Goal: Task Accomplishment & Management: Use online tool/utility

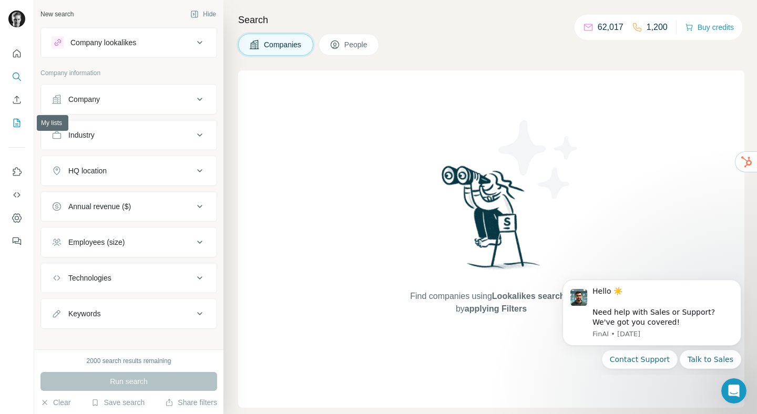
click at [18, 128] on button "My lists" at bounding box center [16, 123] width 17 height 19
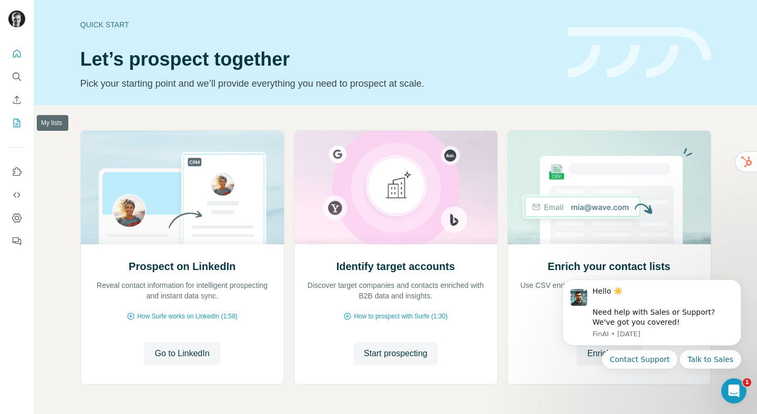
click at [18, 122] on icon "My lists" at bounding box center [17, 123] width 11 height 11
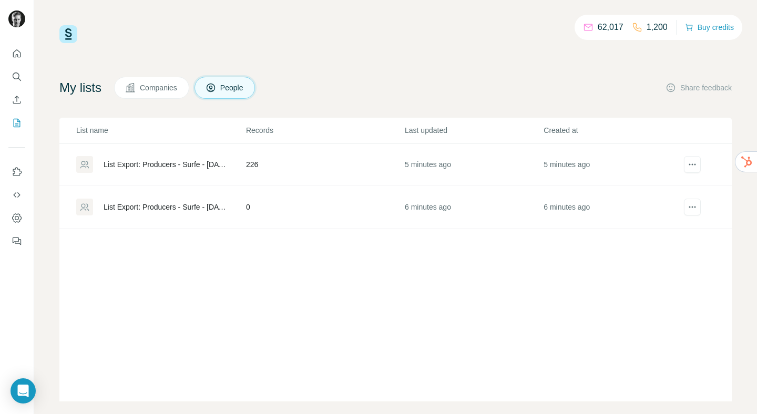
click at [155, 162] on div "List Export: Producers - Surfe - [DATE] 15:48" at bounding box center [166, 164] width 125 height 11
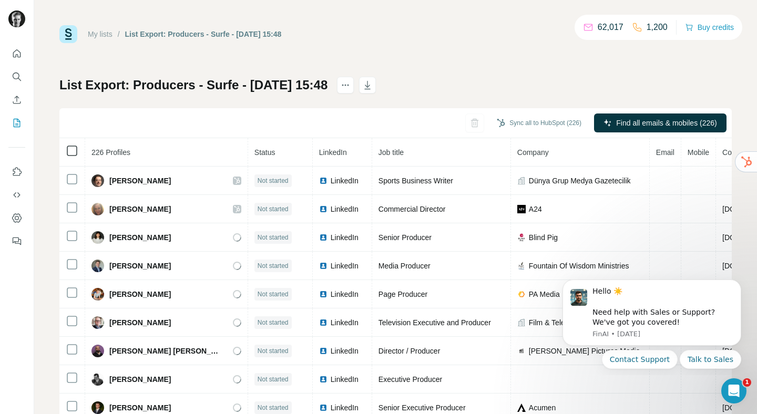
click at [66, 154] on icon at bounding box center [72, 151] width 13 height 13
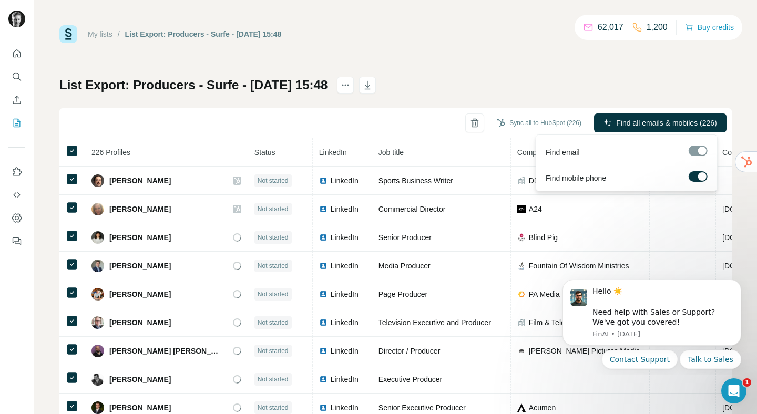
click at [697, 180] on label at bounding box center [698, 176] width 19 height 11
click at [665, 122] on span "Find all emails (226)" at bounding box center [684, 123] width 66 height 11
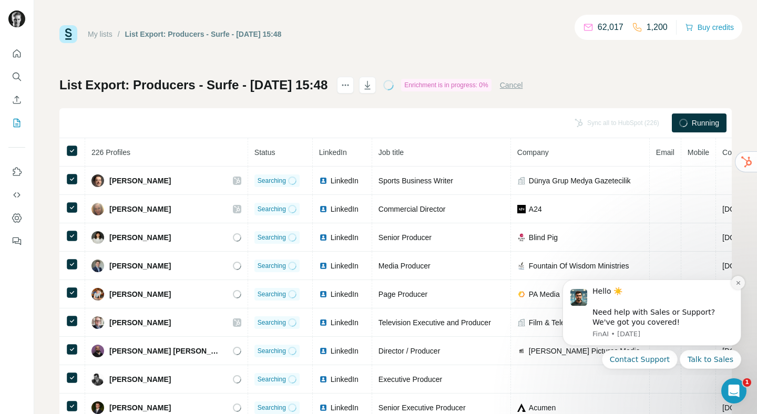
click at [736, 285] on icon "Dismiss notification" at bounding box center [738, 283] width 6 height 6
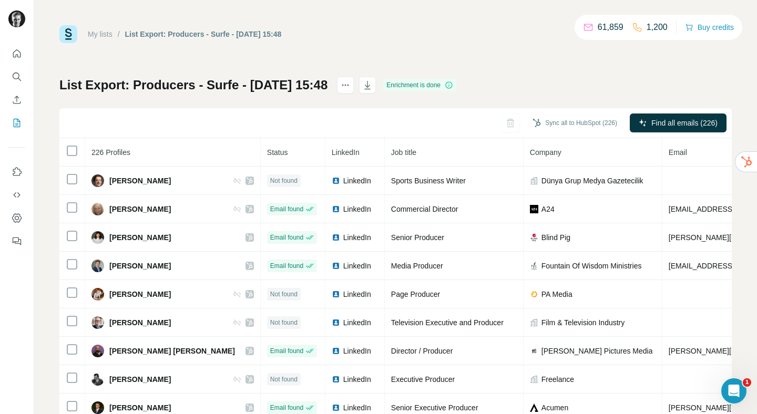
click at [267, 155] on span "Status" at bounding box center [277, 152] width 21 height 8
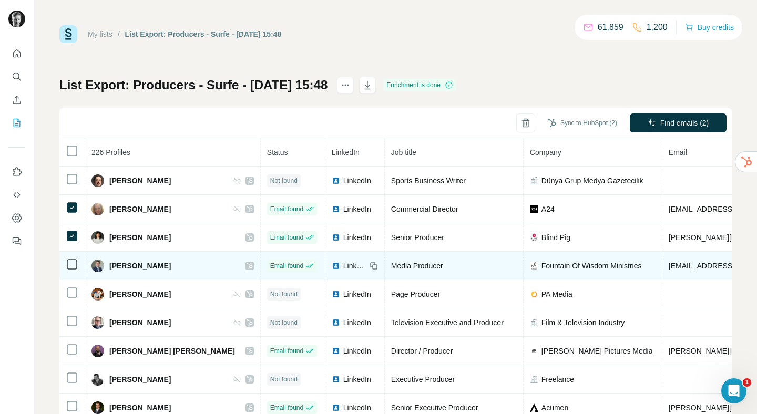
click at [71, 256] on td at bounding box center [72, 266] width 26 height 28
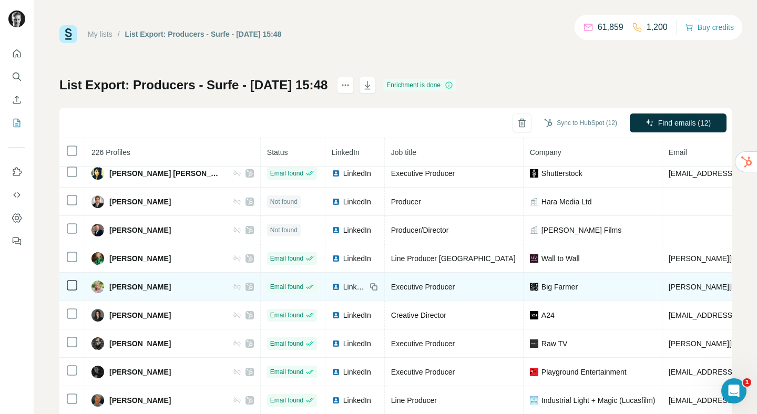
scroll to position [492, 0]
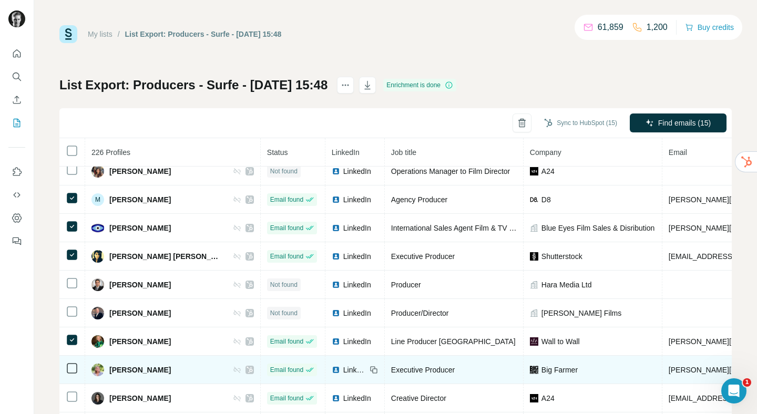
click at [74, 376] on td at bounding box center [72, 370] width 26 height 28
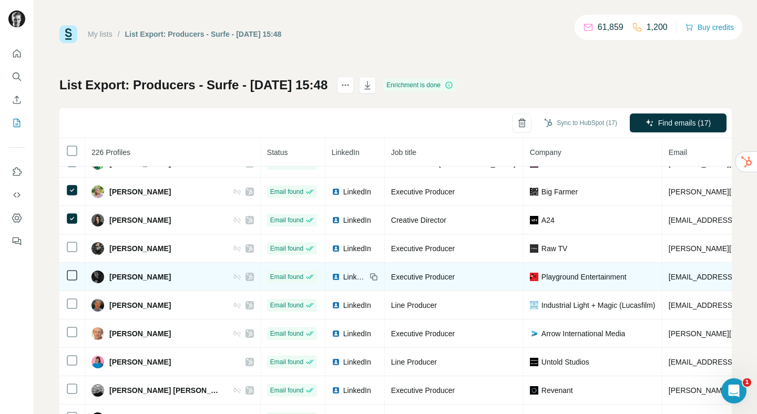
scroll to position [680, 0]
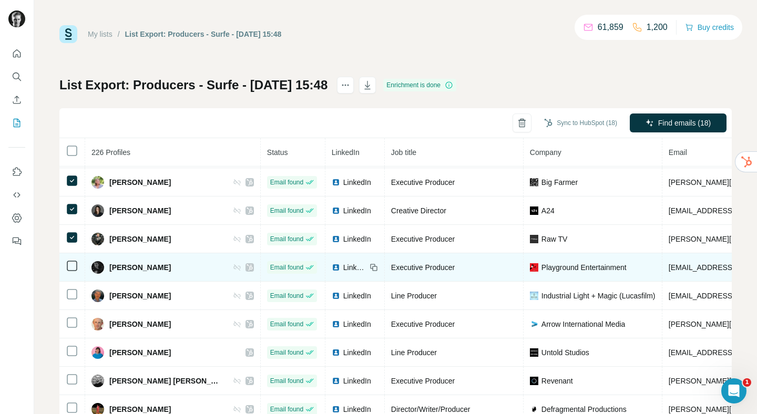
click at [72, 260] on icon at bounding box center [72, 266] width 13 height 13
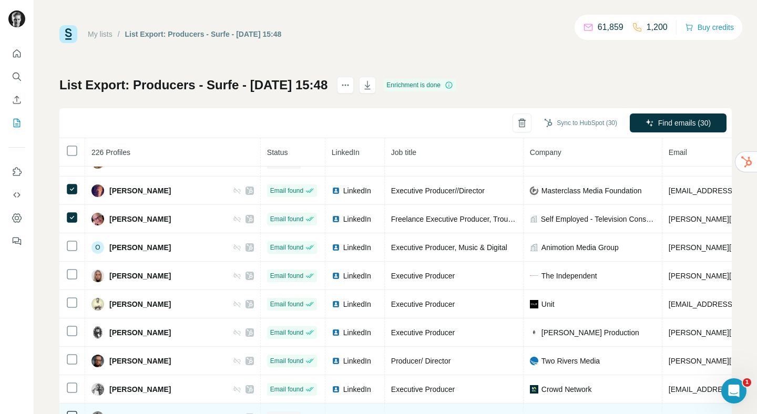
scroll to position [1113, 0]
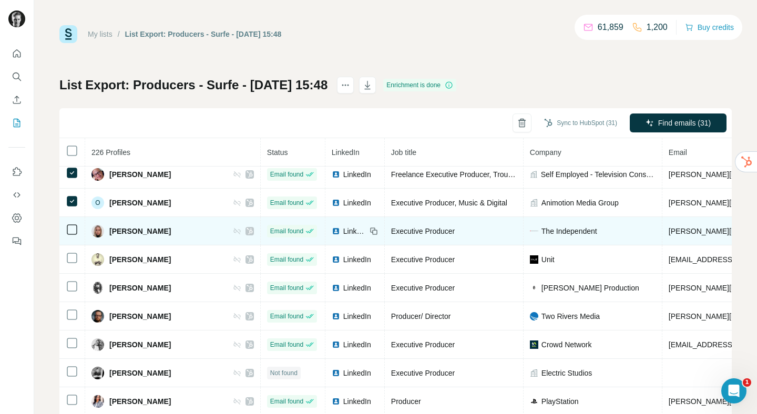
click at [71, 222] on td at bounding box center [72, 231] width 26 height 28
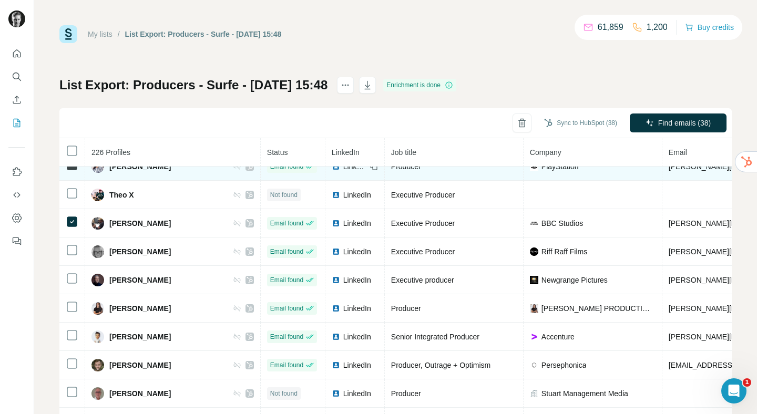
scroll to position [1353, 0]
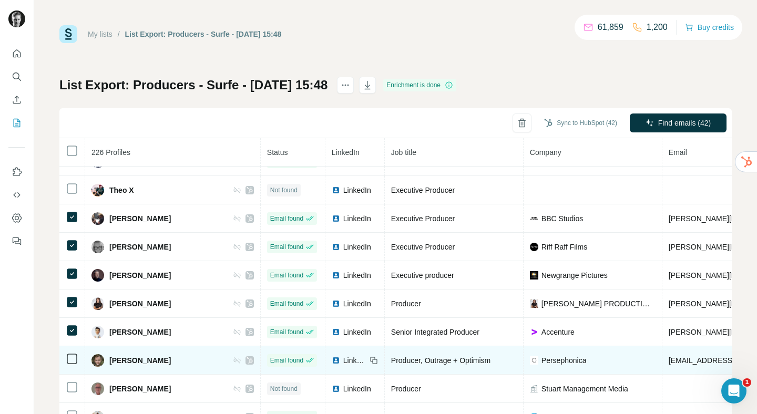
click at [74, 353] on icon at bounding box center [72, 359] width 13 height 13
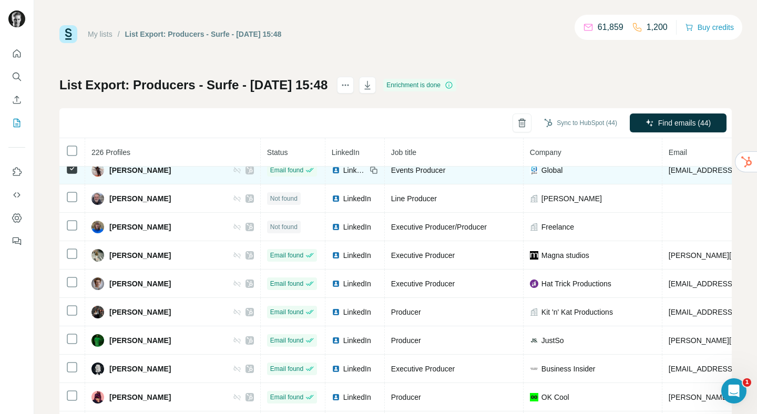
scroll to position [1641, 0]
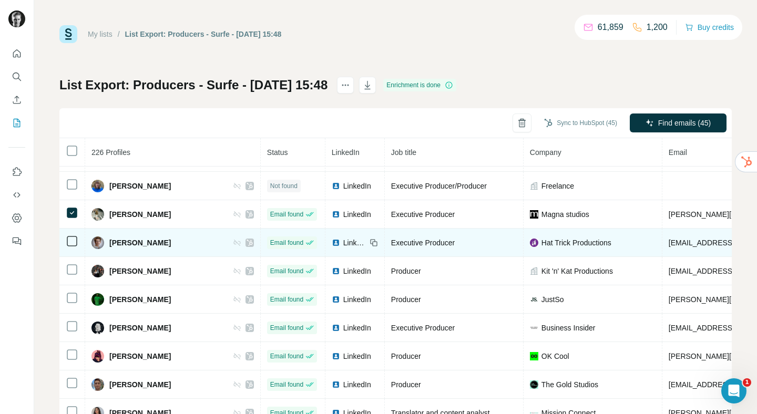
click at [71, 235] on icon at bounding box center [72, 241] width 13 height 13
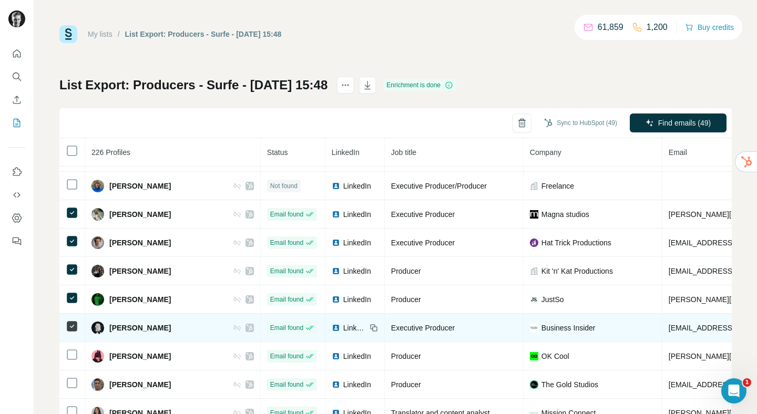
click at [73, 337] on td at bounding box center [72, 328] width 26 height 28
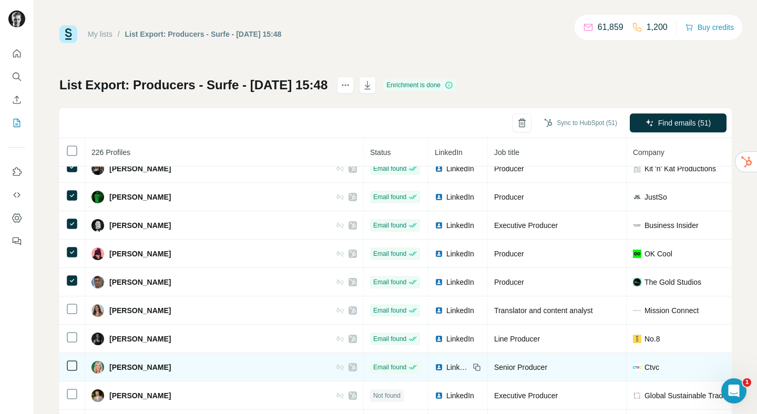
scroll to position [1753, 0]
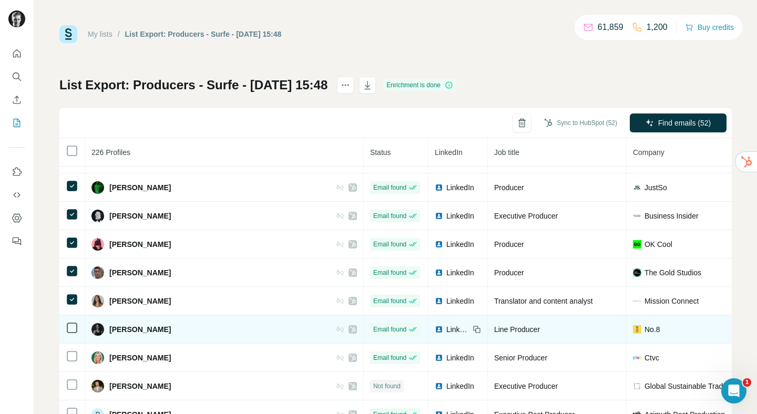
click at [71, 321] on td at bounding box center [72, 329] width 26 height 28
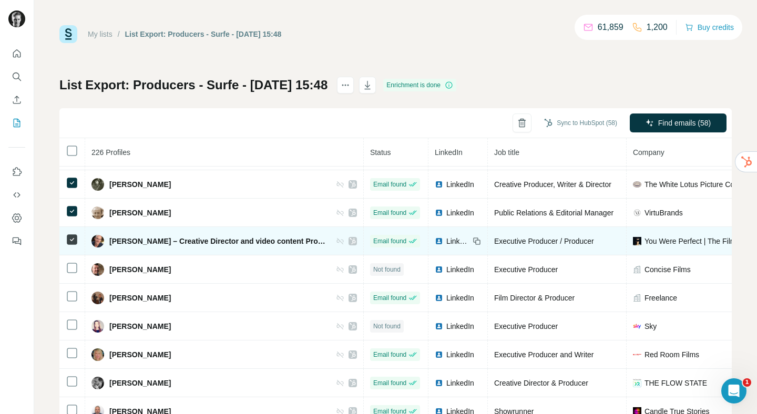
scroll to position [2019, 0]
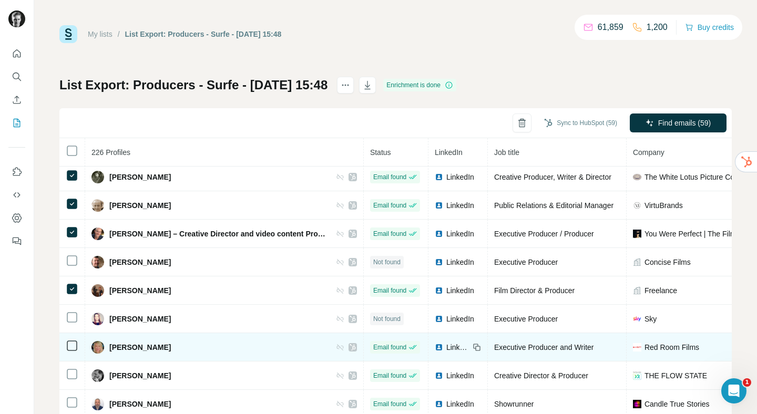
click at [73, 354] on td at bounding box center [72, 347] width 26 height 28
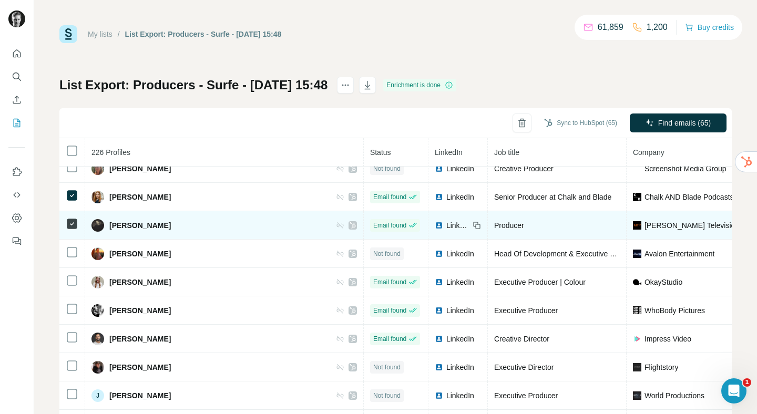
scroll to position [2317, 0]
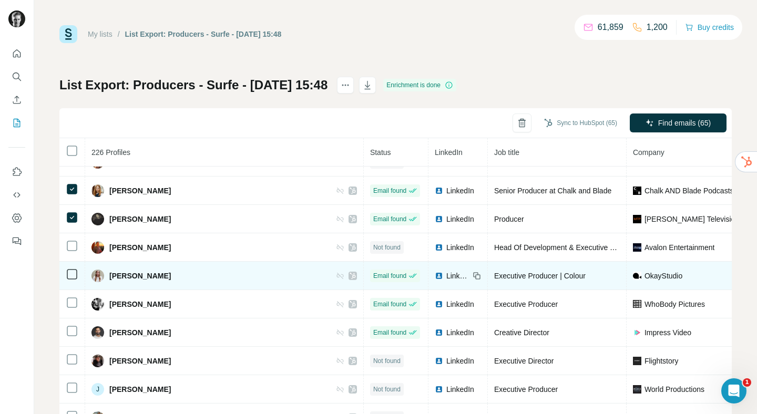
click at [66, 274] on icon at bounding box center [72, 274] width 13 height 13
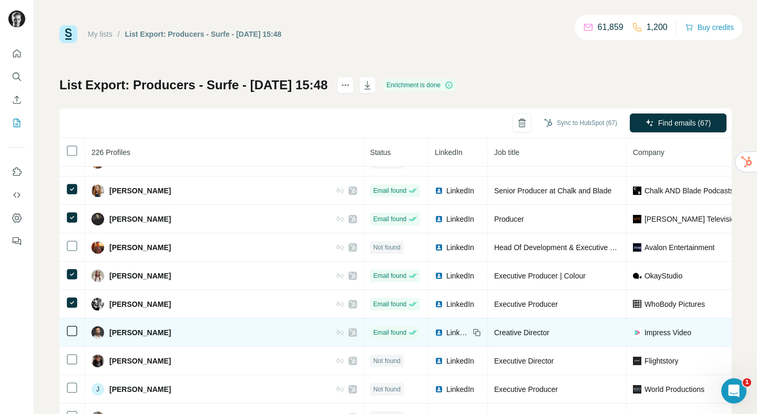
click at [69, 323] on td at bounding box center [72, 333] width 26 height 28
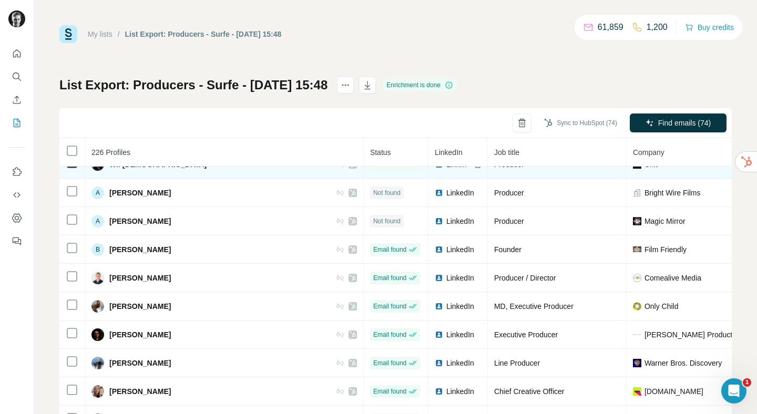
scroll to position [2871, 0]
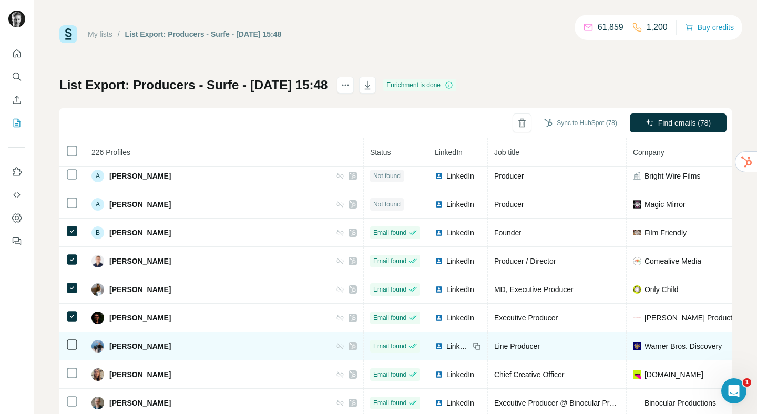
click at [72, 352] on td at bounding box center [72, 346] width 26 height 28
click at [71, 350] on icon at bounding box center [72, 344] width 13 height 13
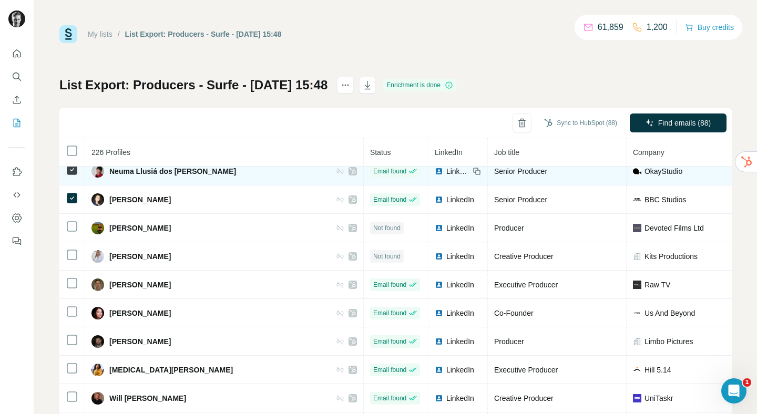
scroll to position [3336, 0]
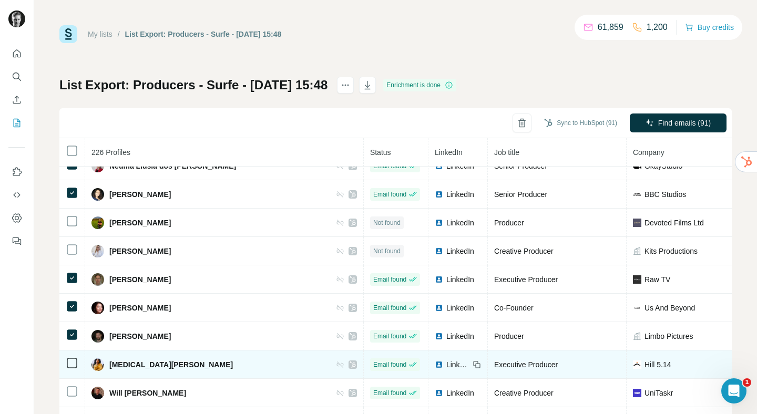
click at [74, 368] on icon at bounding box center [72, 363] width 13 height 13
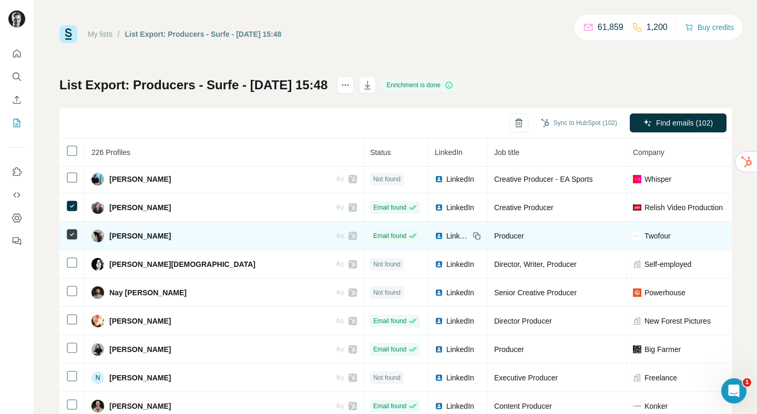
scroll to position [3967, 0]
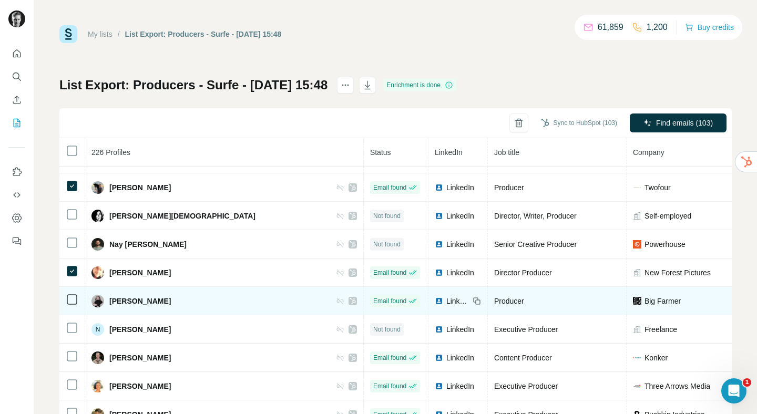
click at [73, 293] on icon at bounding box center [72, 299] width 13 height 13
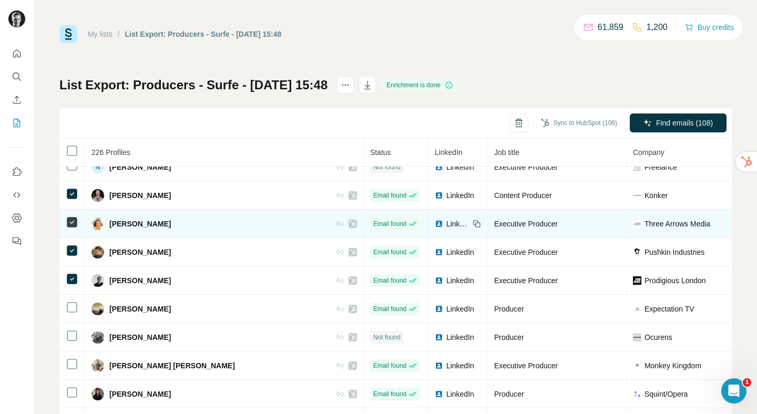
scroll to position [4132, 0]
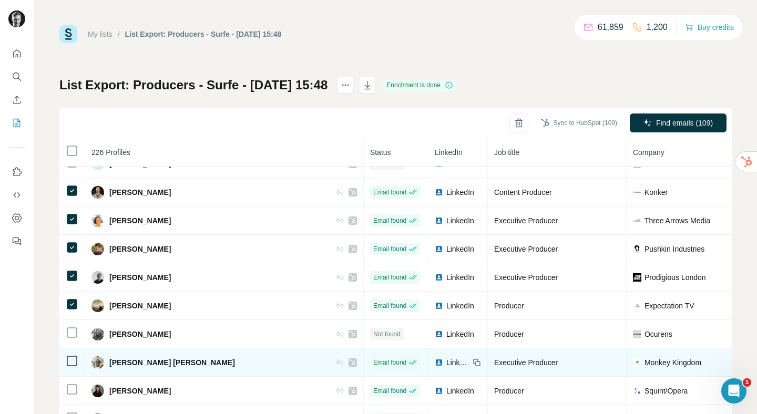
click at [72, 367] on td at bounding box center [72, 362] width 26 height 28
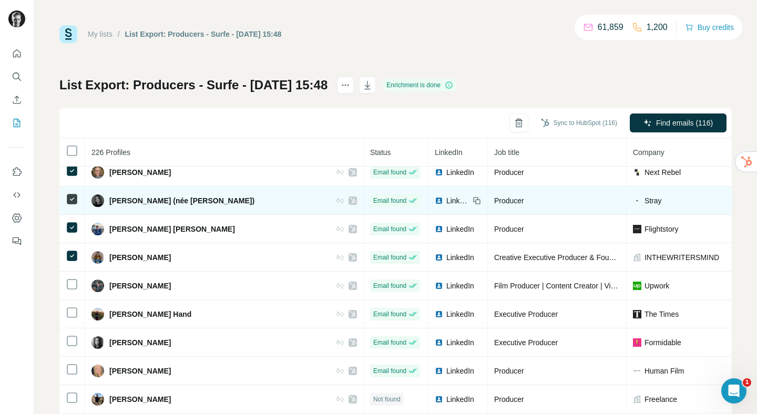
scroll to position [4422, 0]
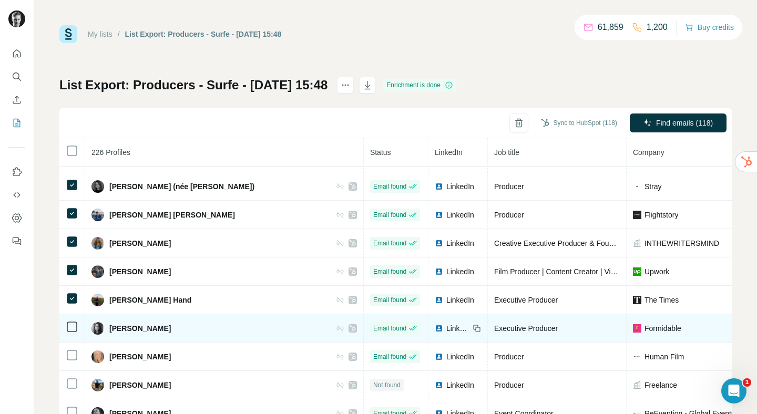
click at [71, 332] on div at bounding box center [72, 327] width 13 height 13
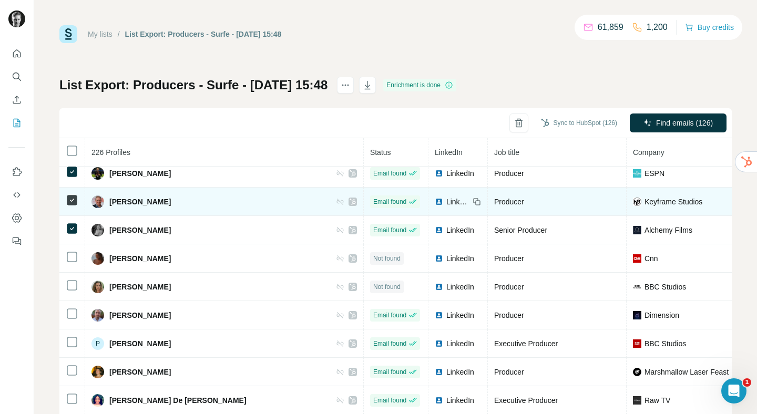
scroll to position [4749, 0]
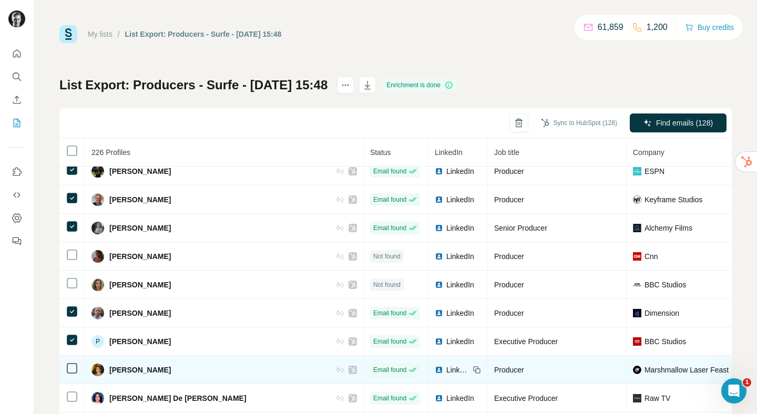
click at [73, 374] on icon at bounding box center [72, 368] width 13 height 13
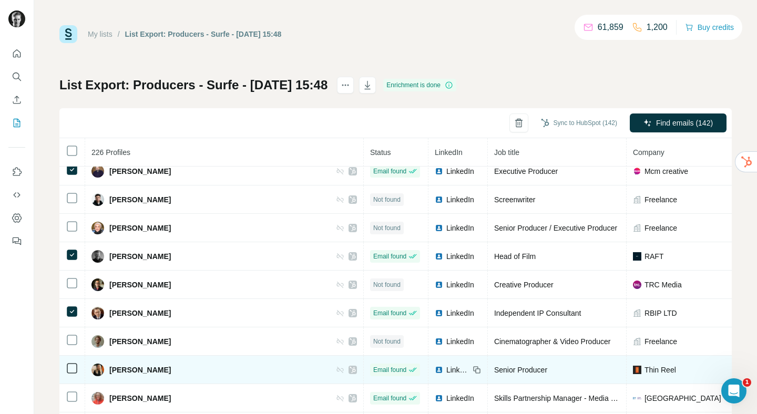
scroll to position [5436, 0]
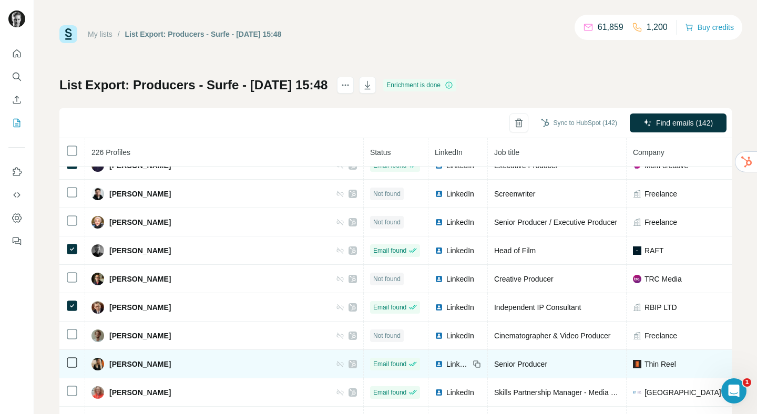
click at [71, 357] on icon at bounding box center [72, 362] width 13 height 13
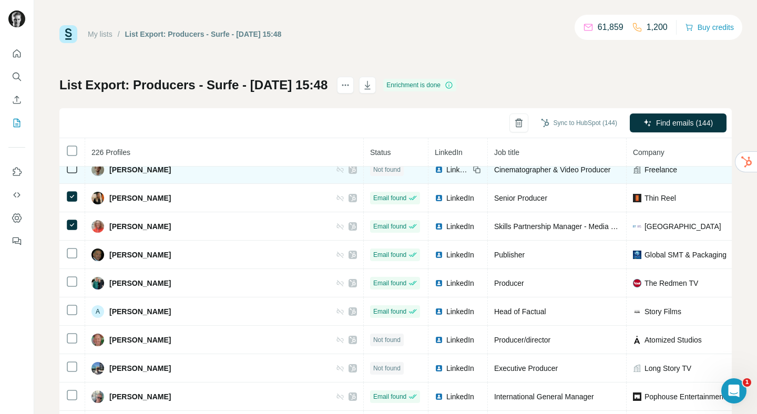
scroll to position [5612, 0]
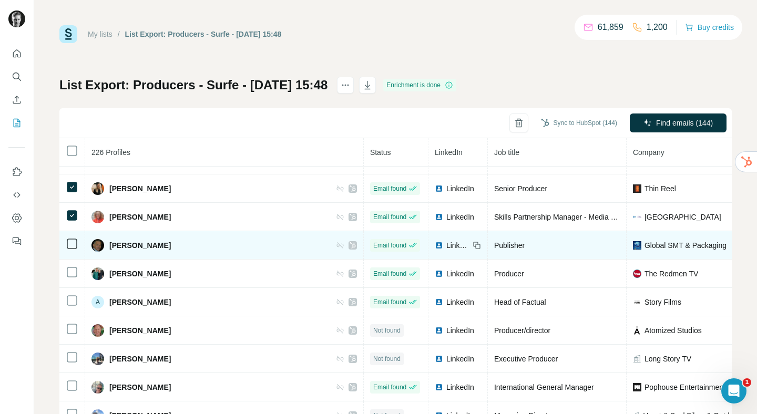
click at [73, 250] on icon at bounding box center [72, 244] width 13 height 13
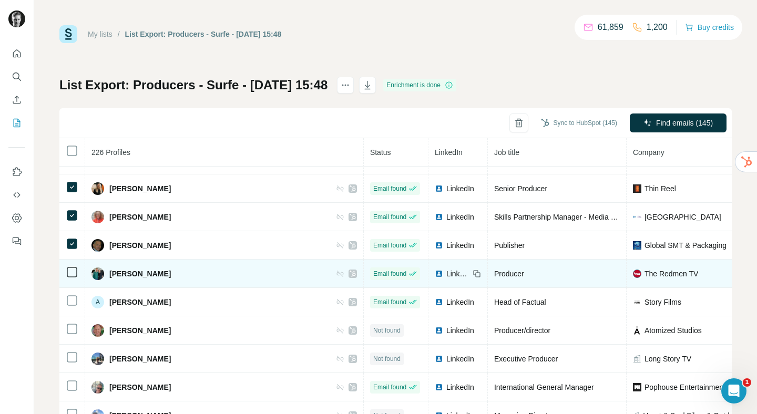
click at [71, 266] on div at bounding box center [72, 272] width 13 height 13
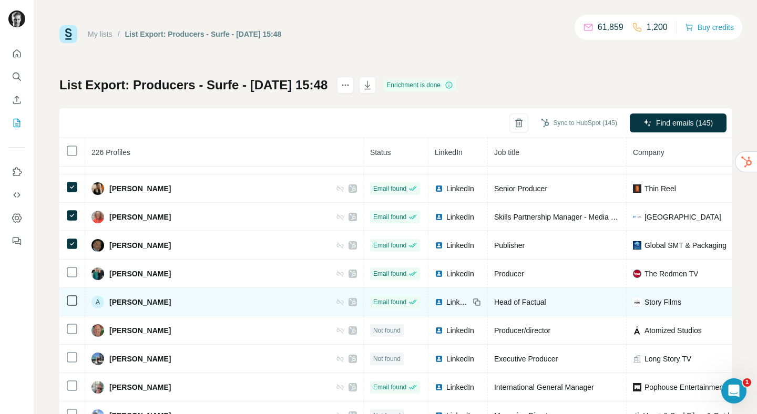
click at [73, 293] on td at bounding box center [72, 302] width 26 height 28
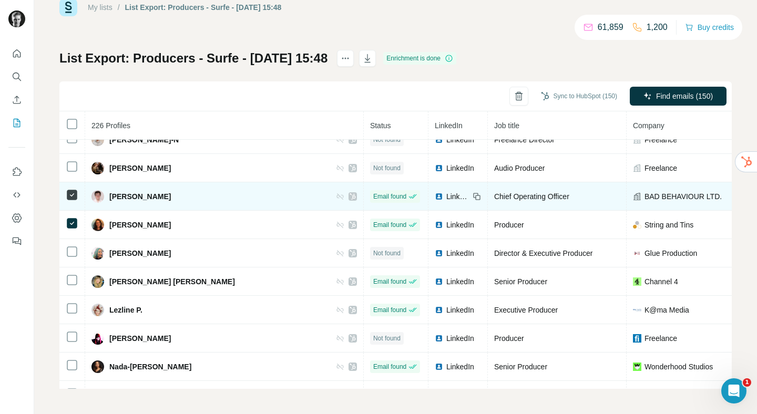
scroll to position [5890, 0]
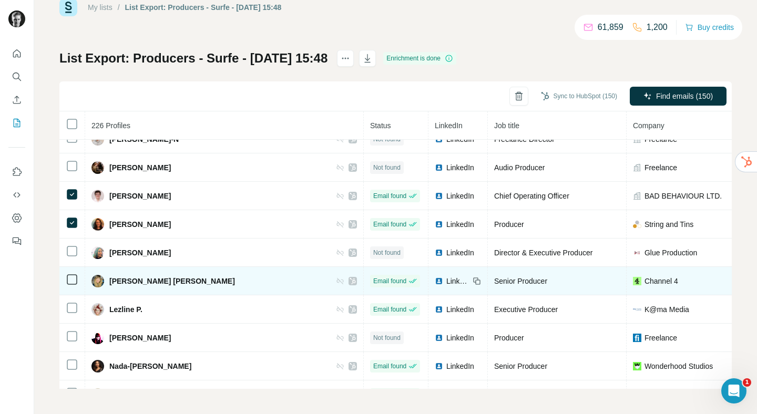
click at [77, 284] on icon at bounding box center [72, 279] width 13 height 13
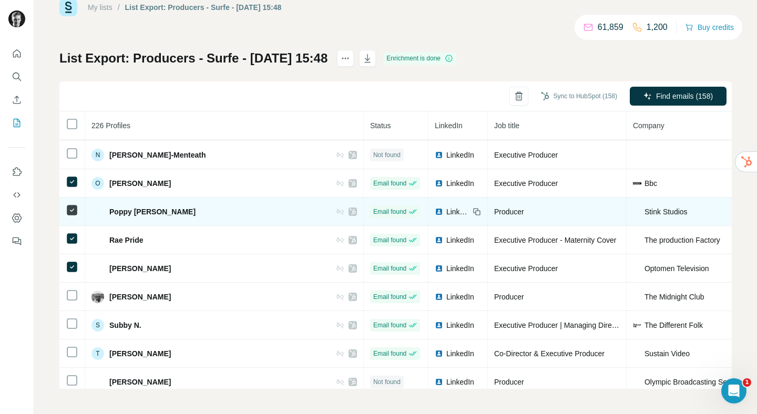
scroll to position [6171, 0]
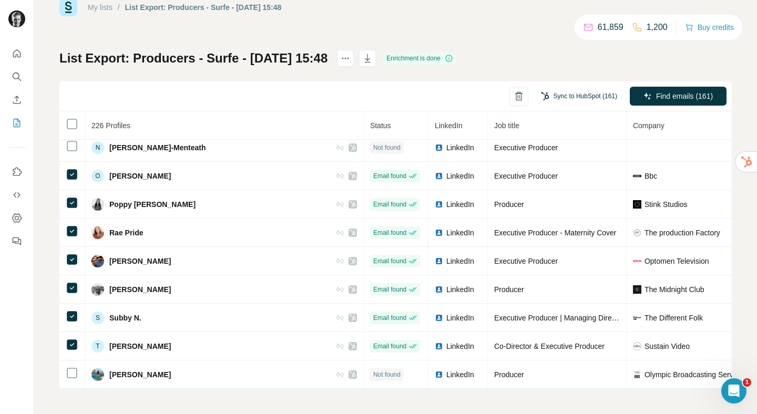
click at [553, 97] on button "Sync to HubSpot (161)" at bounding box center [578, 96] width 91 height 16
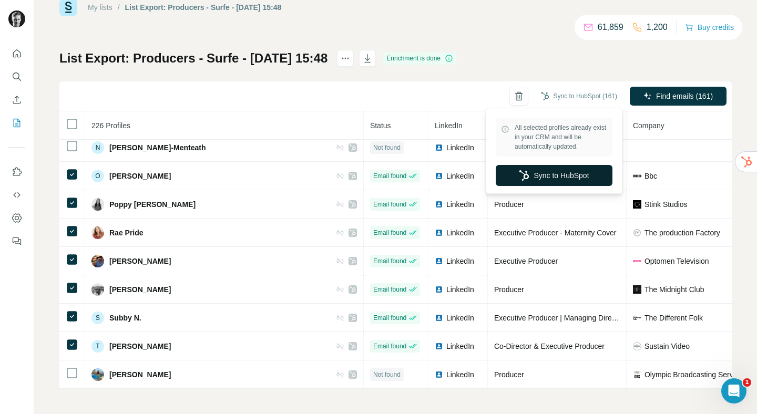
click at [543, 177] on button "Sync to HubSpot" at bounding box center [554, 175] width 117 height 21
